Goal: Task Accomplishment & Management: Manage account settings

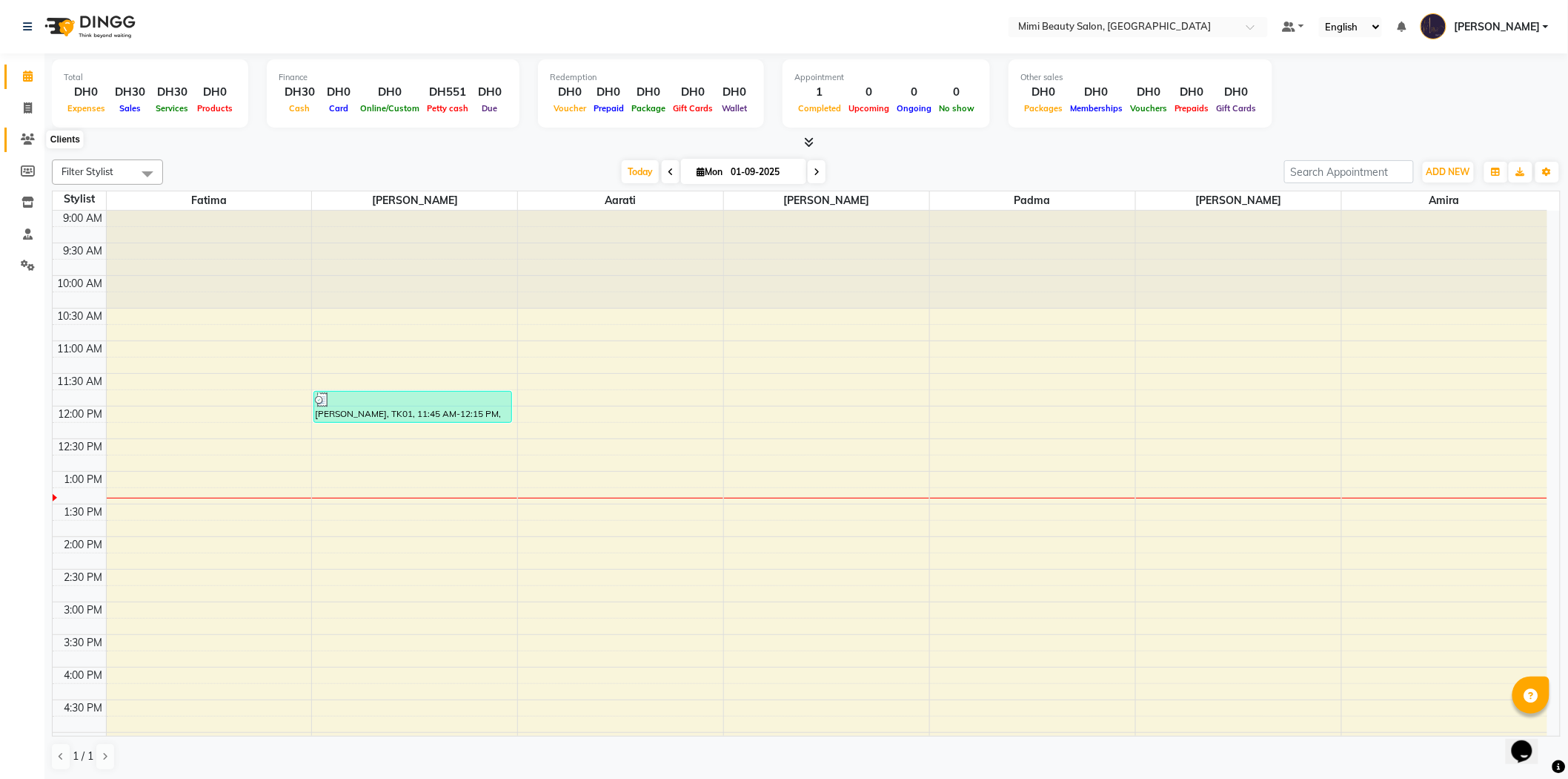
click at [25, 139] on icon at bounding box center [28, 139] width 14 height 11
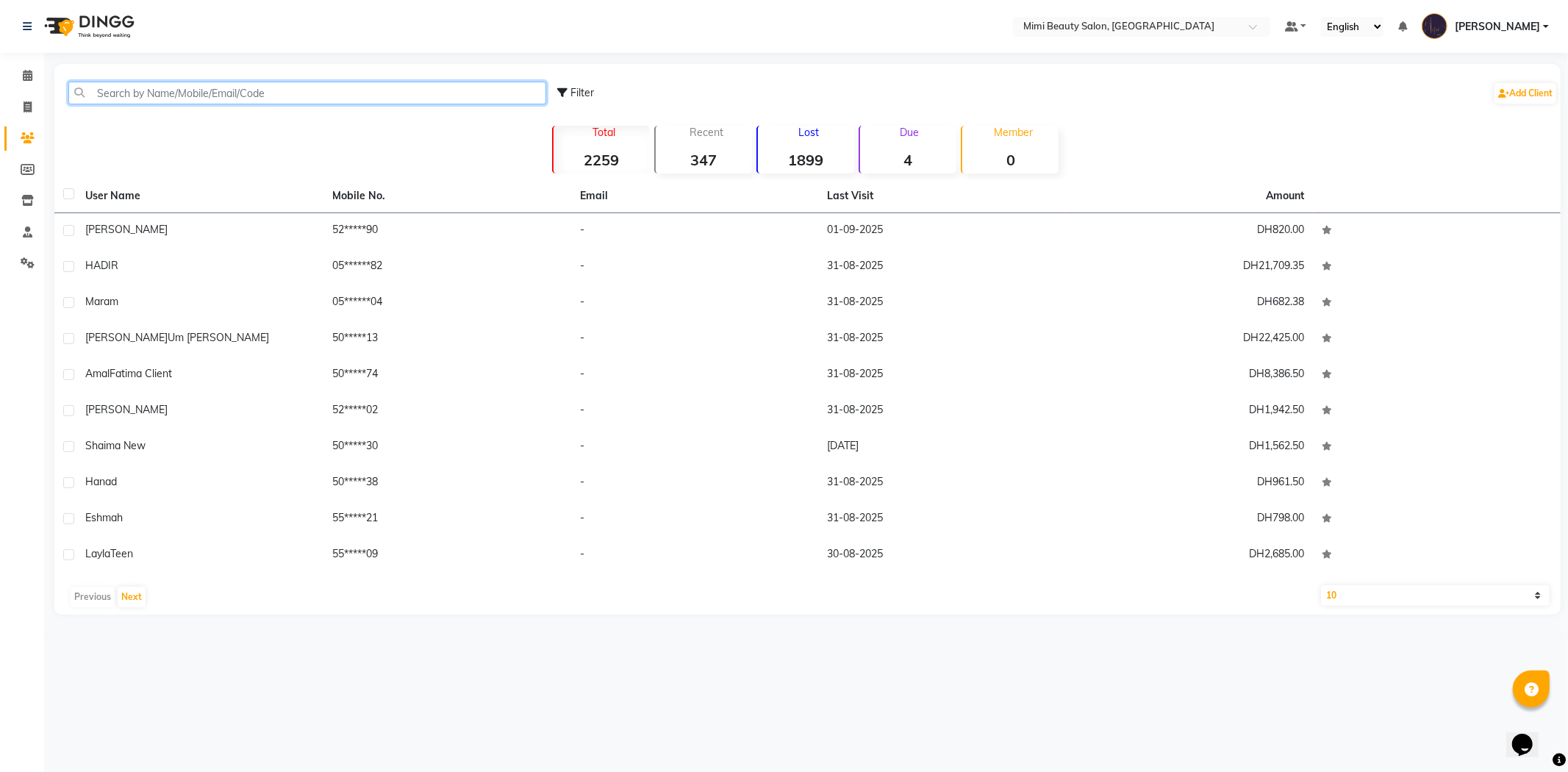
click at [349, 94] on input "text" at bounding box center [307, 92] width 478 height 22
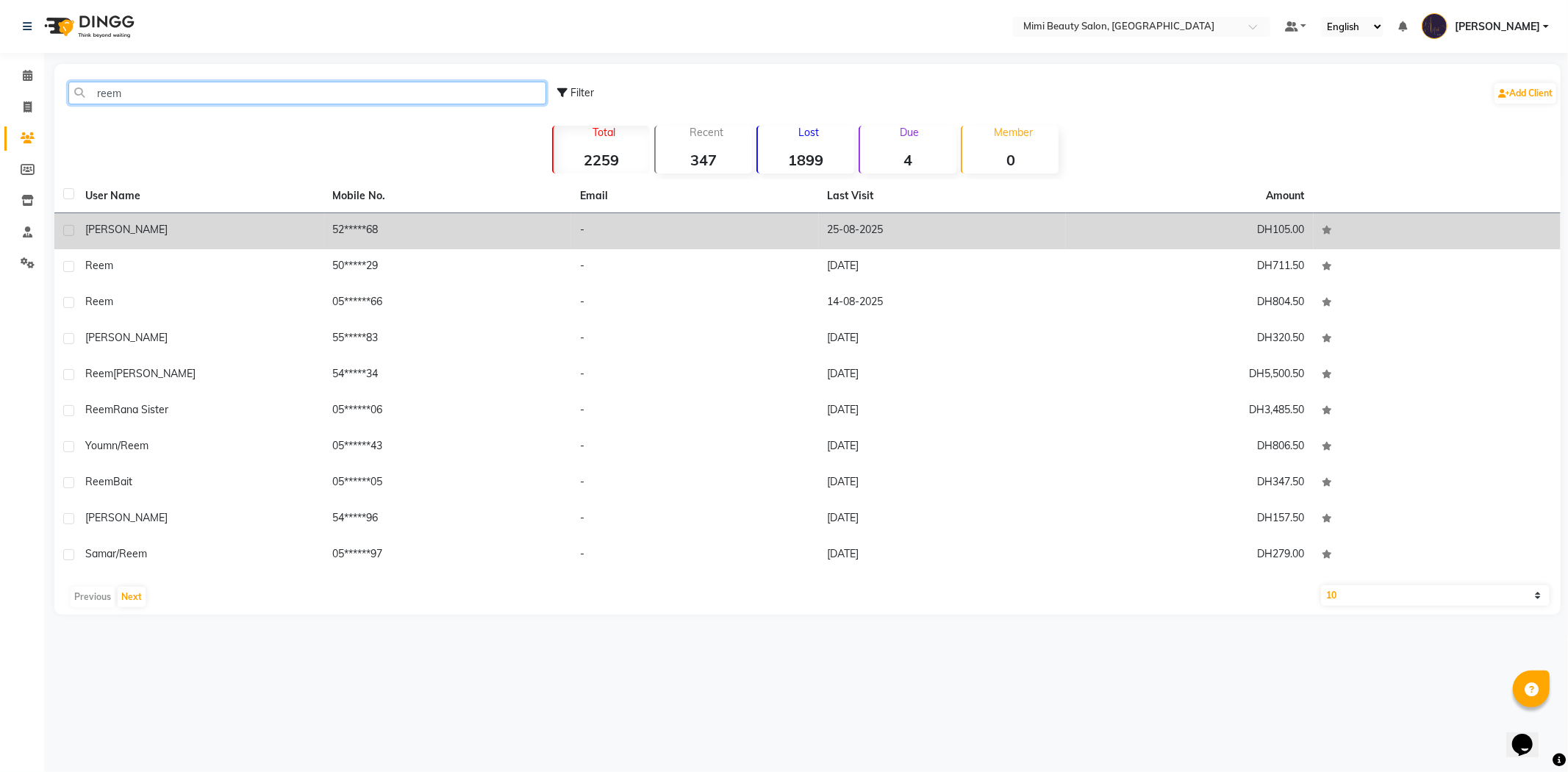
type input "reem"
click at [310, 235] on div "[PERSON_NAME]" at bounding box center [200, 230] width 230 height 15
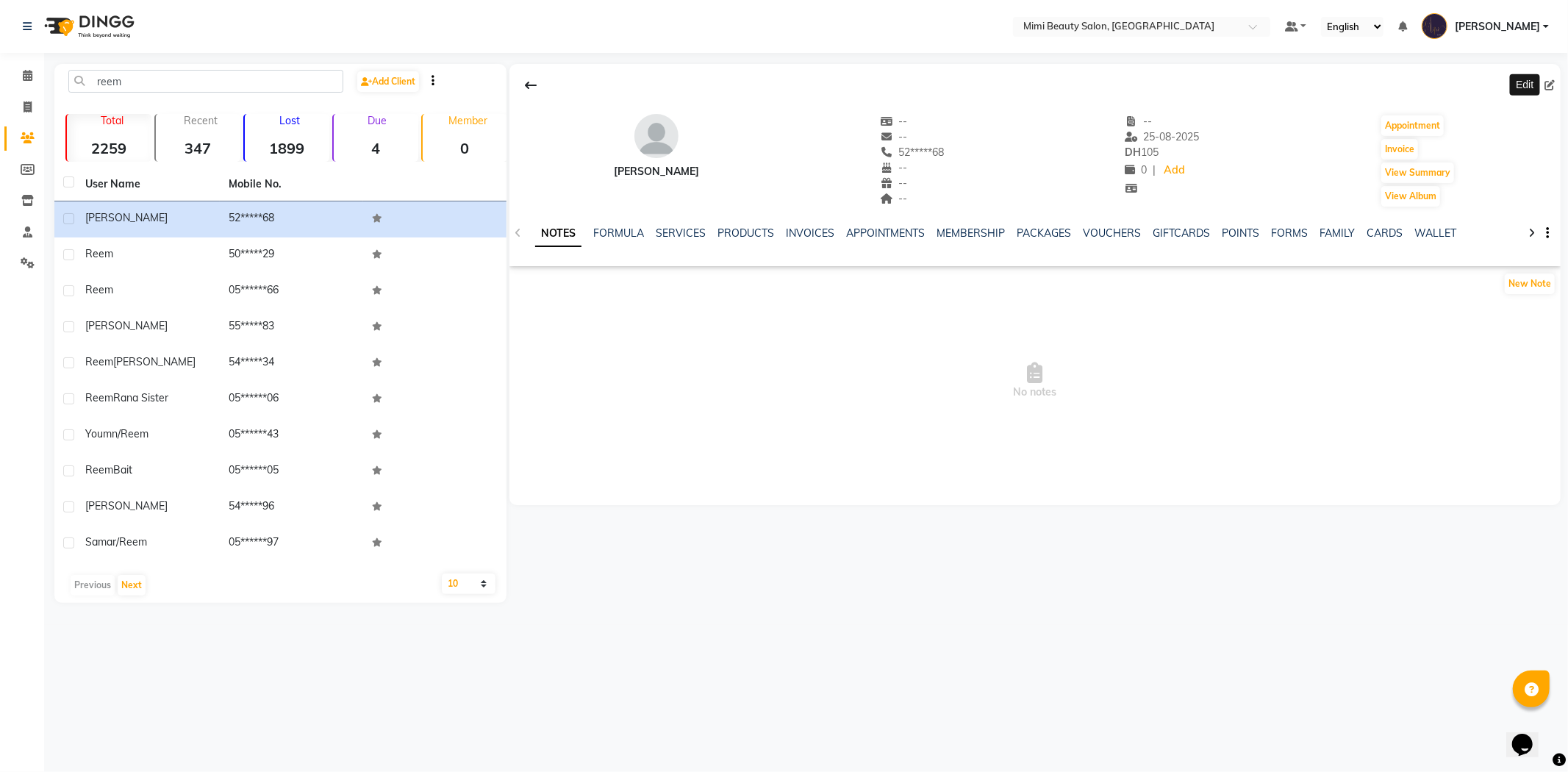
click at [1549, 87] on icon at bounding box center [1549, 85] width 10 height 10
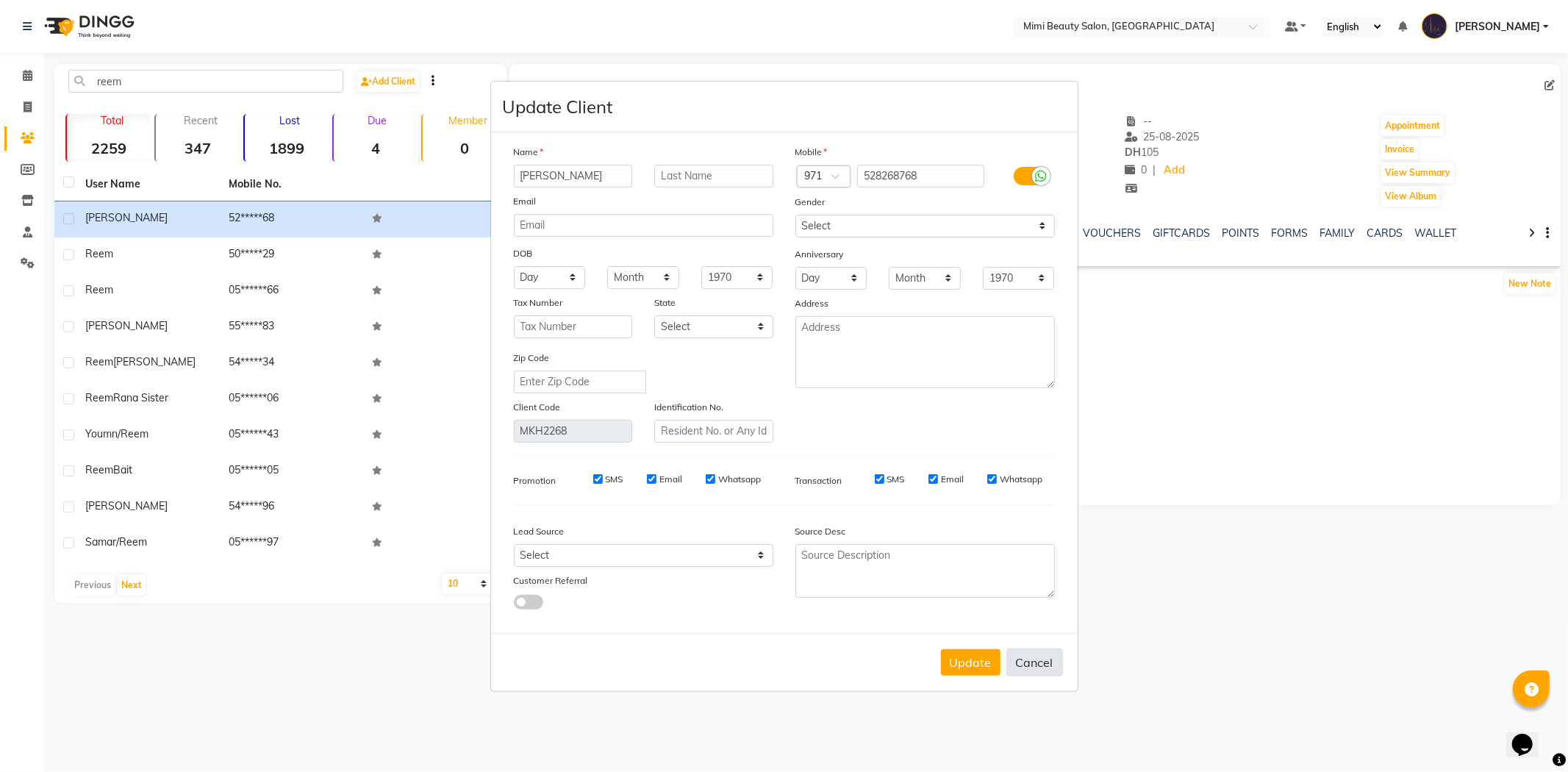
click at [1032, 657] on button "Cancel" at bounding box center [1035, 662] width 56 height 28
select select
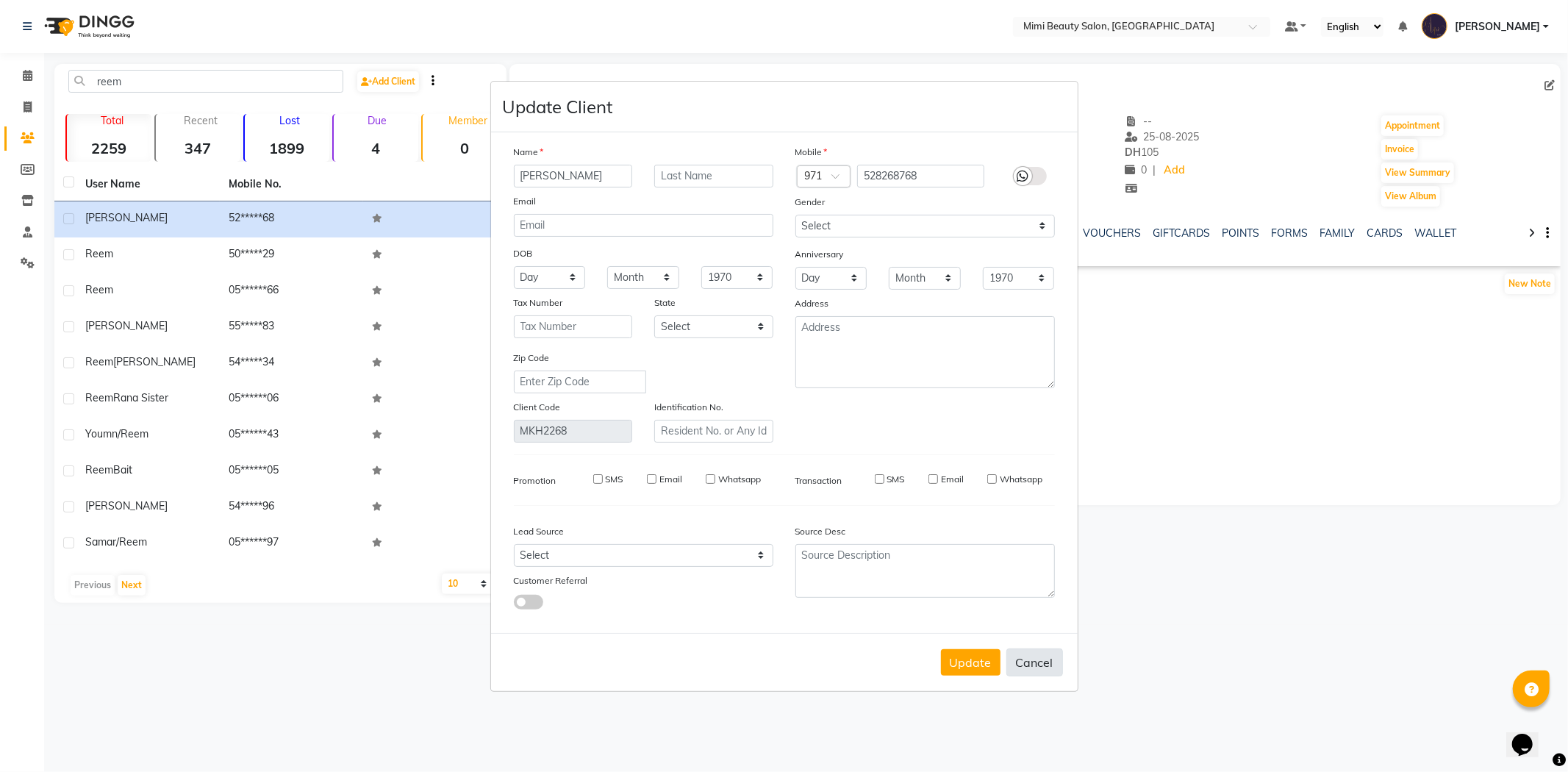
select select
checkbox input "false"
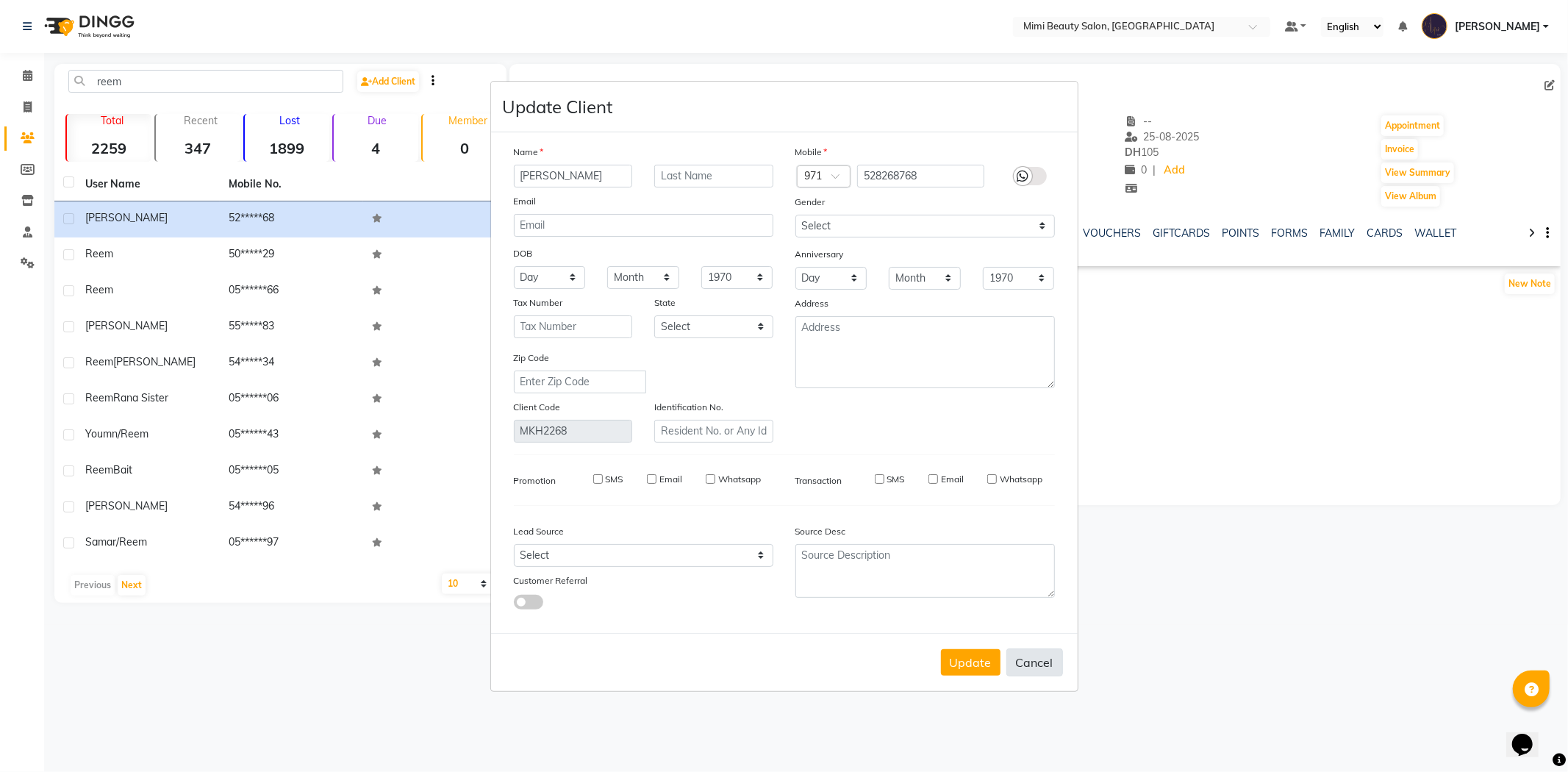
checkbox input "false"
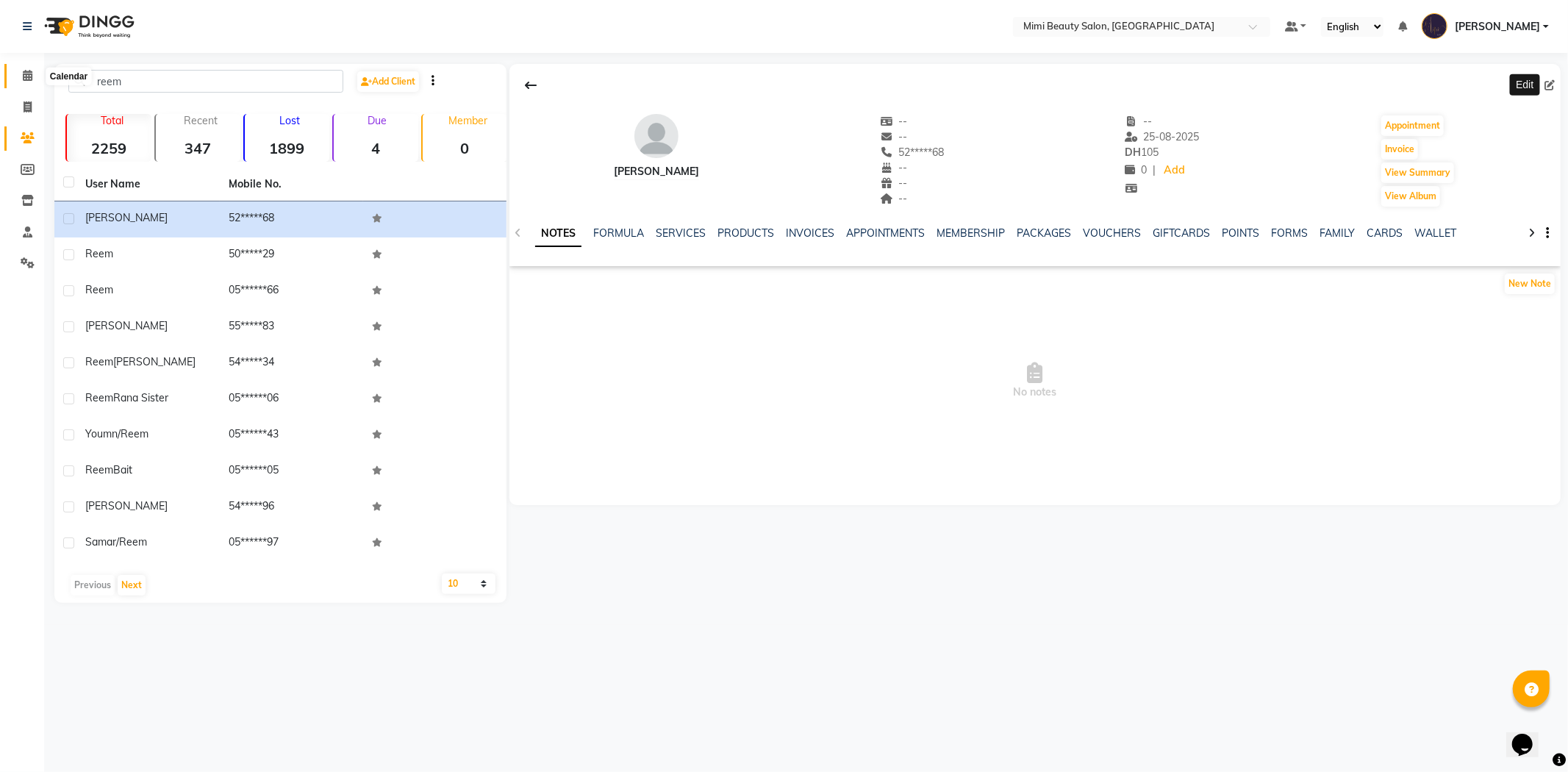
click at [22, 76] on icon at bounding box center [27, 75] width 9 height 11
